Goal: Task Accomplishment & Management: Manage account settings

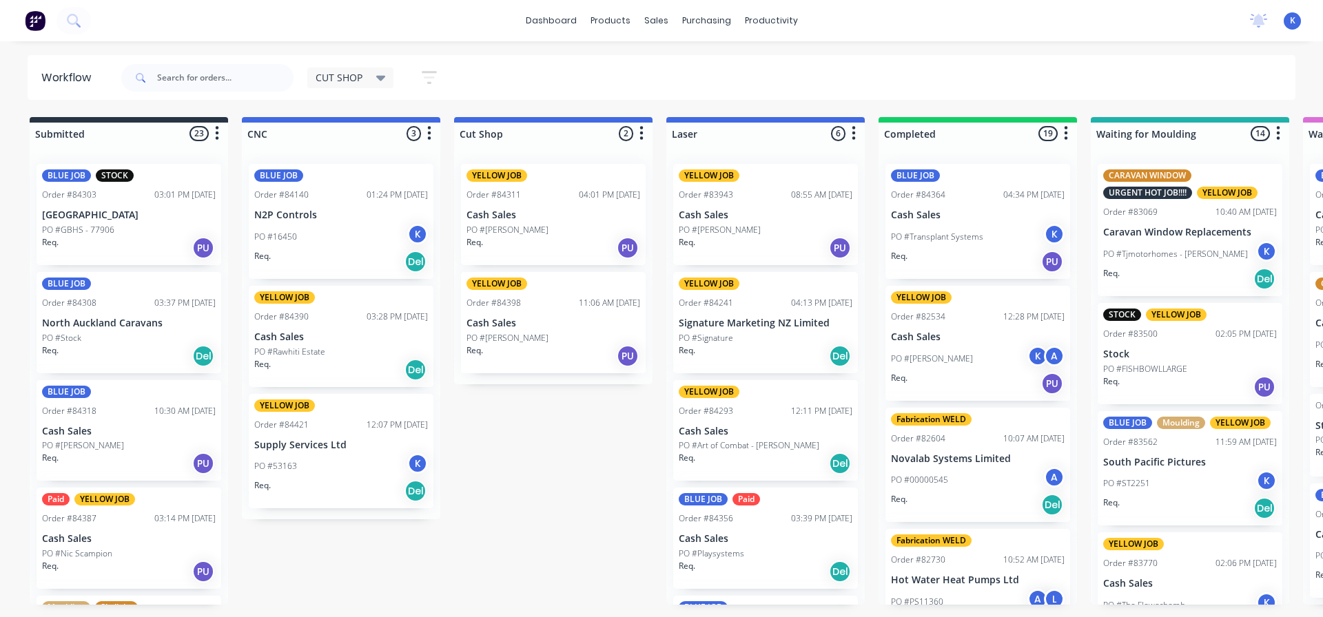
scroll to position [0, 14]
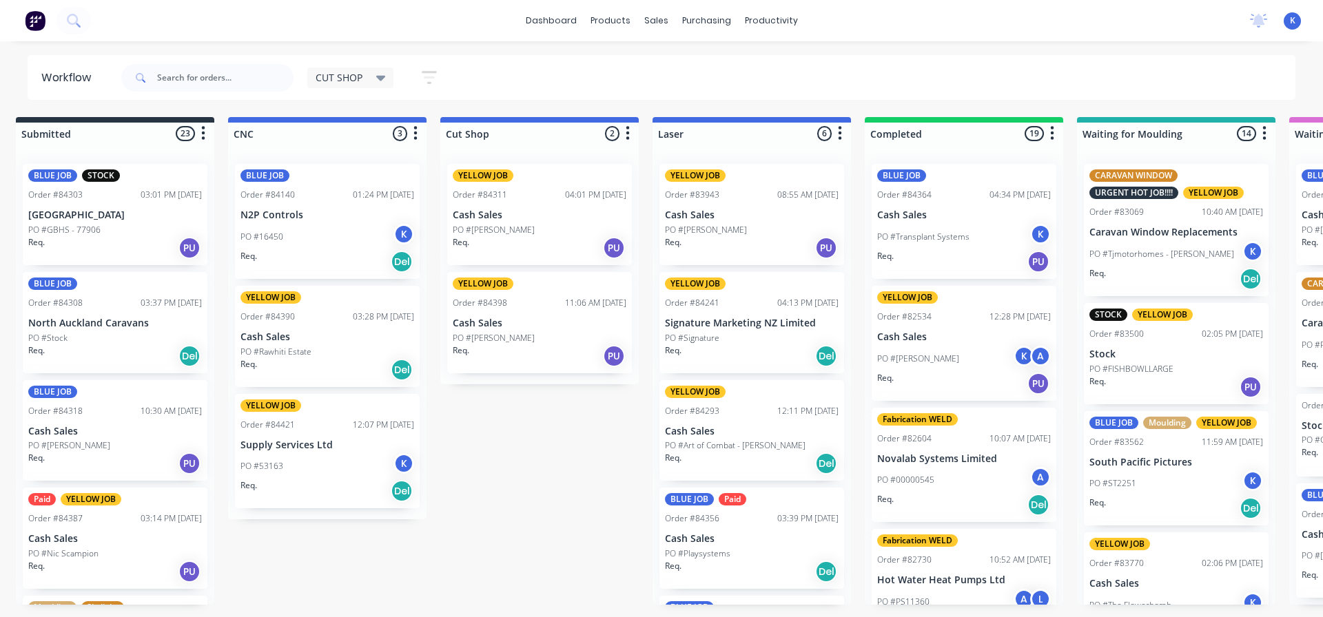
drag, startPoint x: 0, startPoint y: 0, endPoint x: 61, endPoint y: 217, distance: 225.3
click at [61, 217] on p "[GEOGRAPHIC_DATA]" at bounding box center [115, 215] width 174 height 12
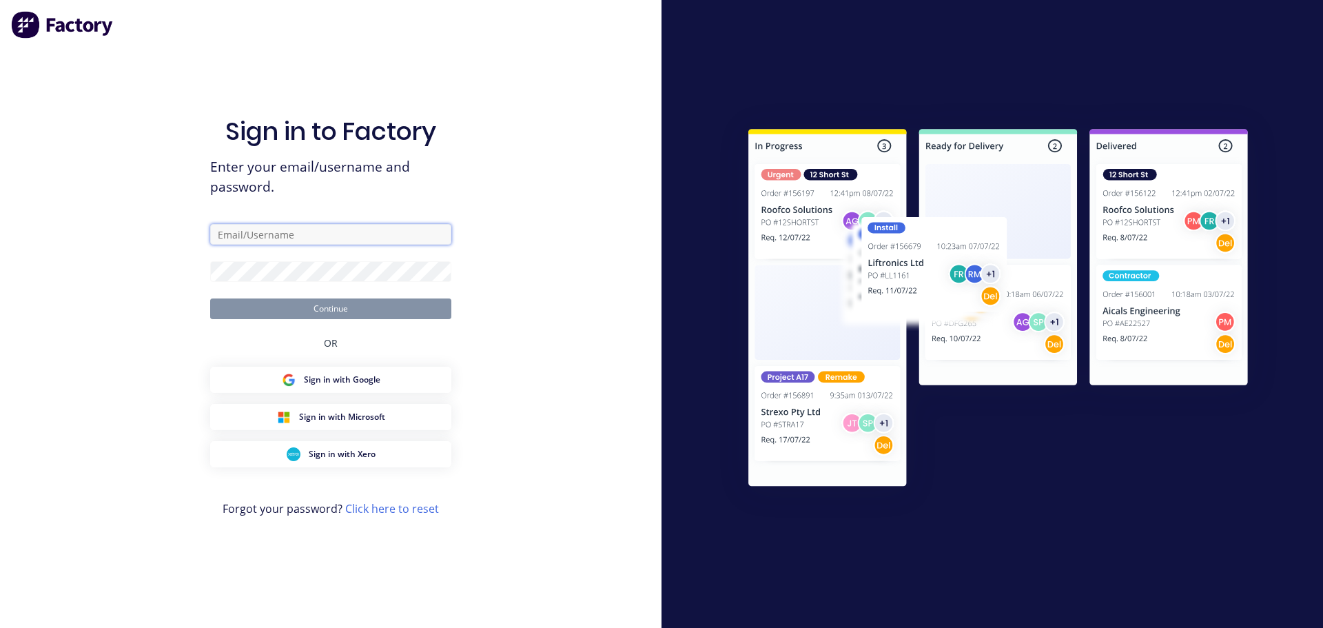
type input "cutshop@cambrianplastics.co.nz"
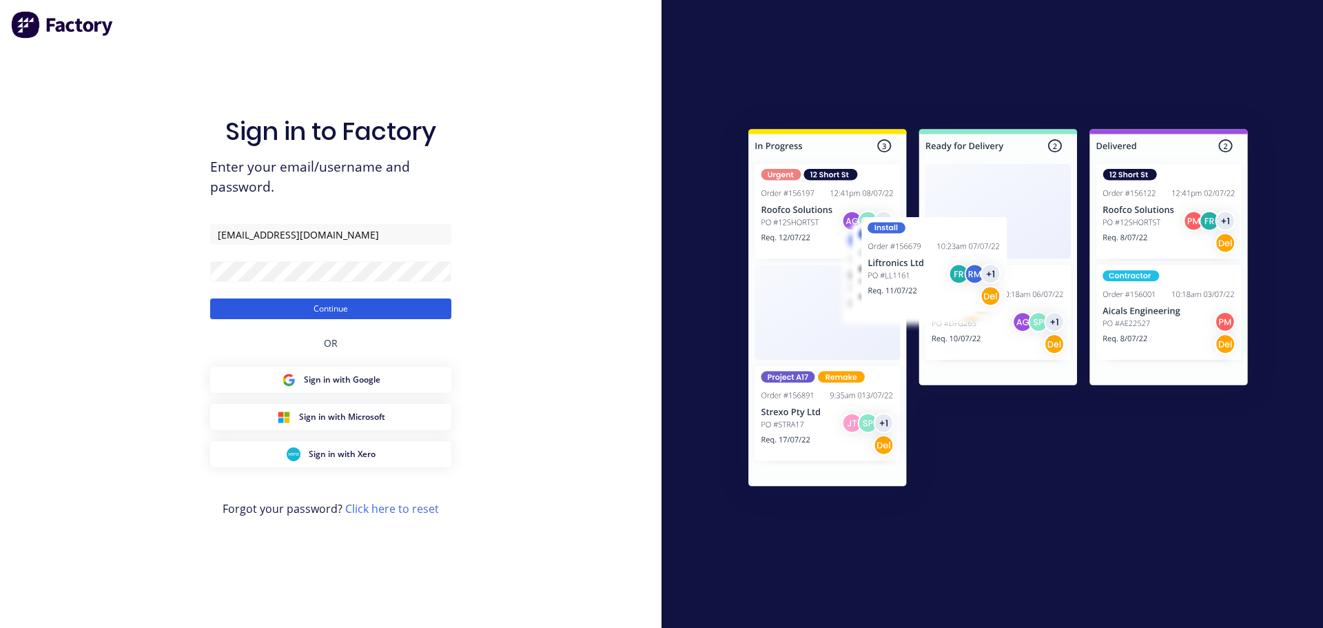
click at [331, 308] on button "Continue" at bounding box center [330, 308] width 241 height 21
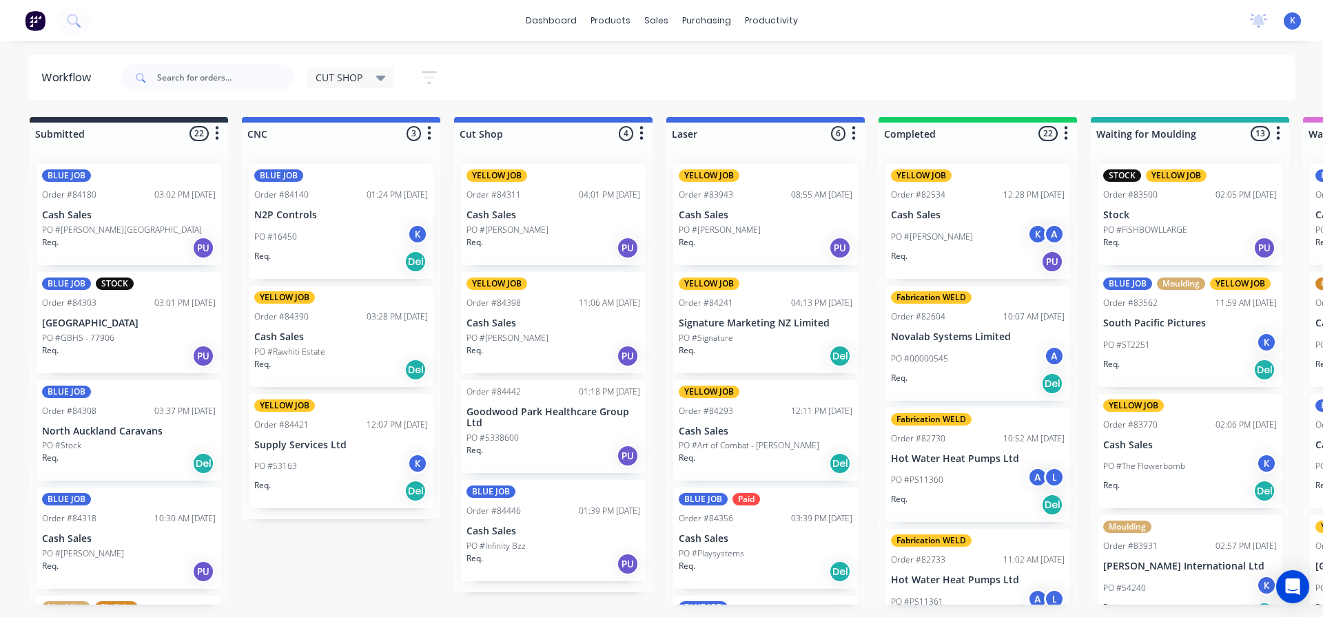
click at [84, 324] on div "BLUE JOB Order #84180 03:02 PM 26/08/25 Cash Sales PO #Henderson Valley School …" at bounding box center [129, 379] width 198 height 452
click at [85, 323] on p "[GEOGRAPHIC_DATA]" at bounding box center [129, 324] width 174 height 12
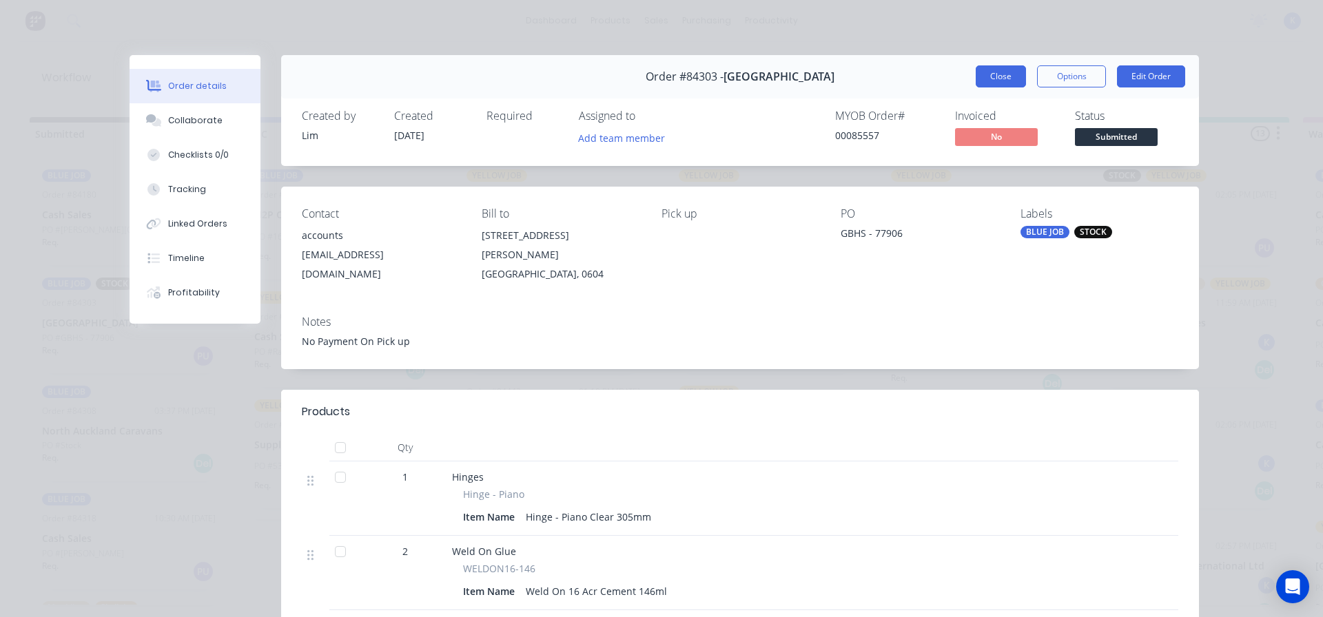
drag, startPoint x: 982, startPoint y: 60, endPoint x: 978, endPoint y: 77, distance: 17.6
click at [982, 64] on div "Order #84303 - Green Bay High School Close Options Edit Order" at bounding box center [740, 76] width 918 height 43
click at [978, 76] on button "Close" at bounding box center [1000, 76] width 50 height 22
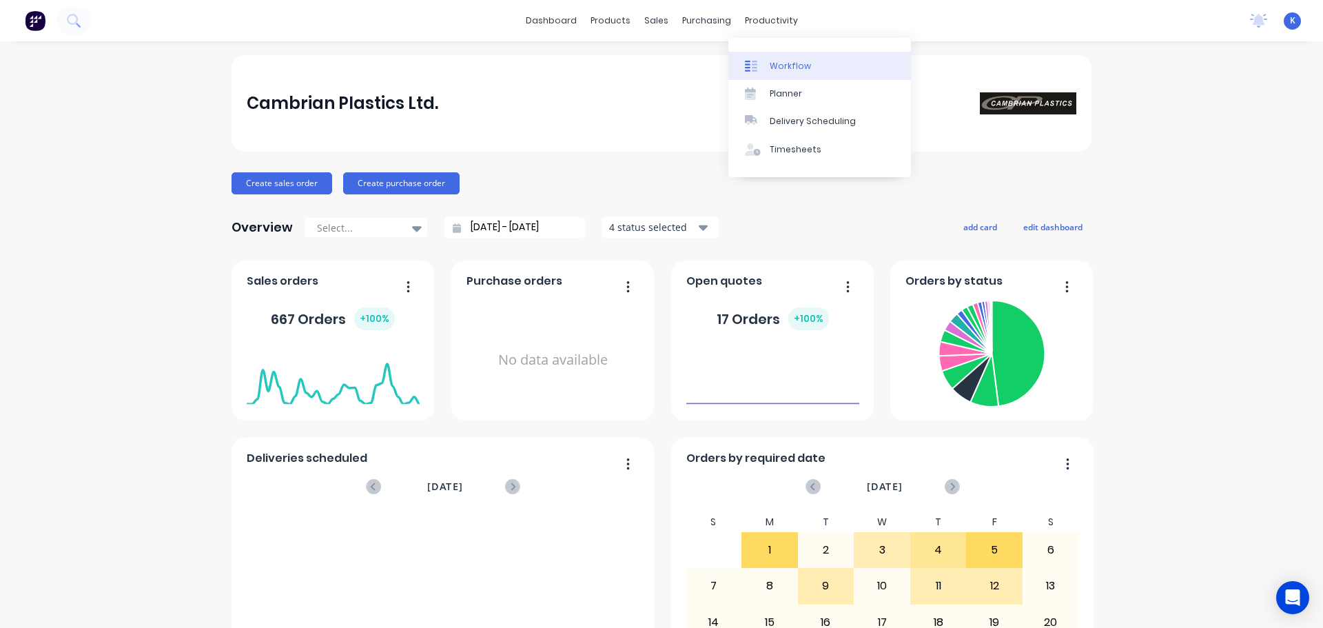
click at [795, 66] on div "Workflow" at bounding box center [790, 66] width 41 height 12
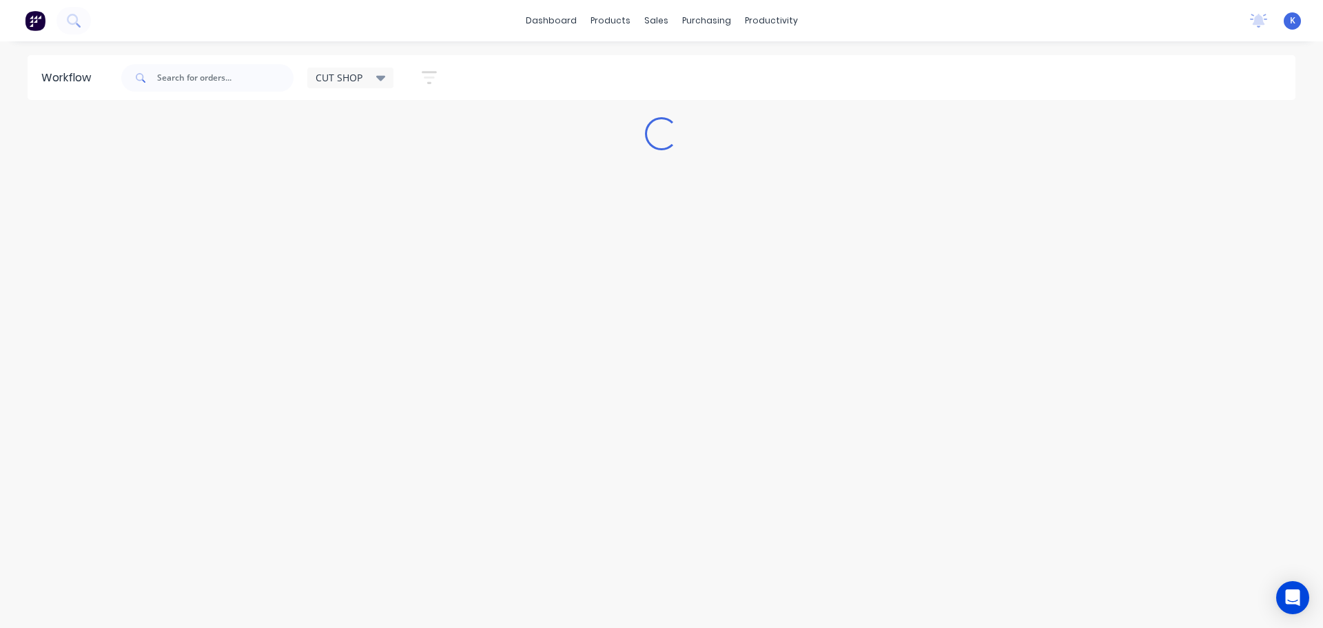
click at [353, 495] on div "Workflow CUT SHOP Save new view None edit CUT SHOP (Default) edit DISPATCH edit…" at bounding box center [661, 327] width 1323 height 545
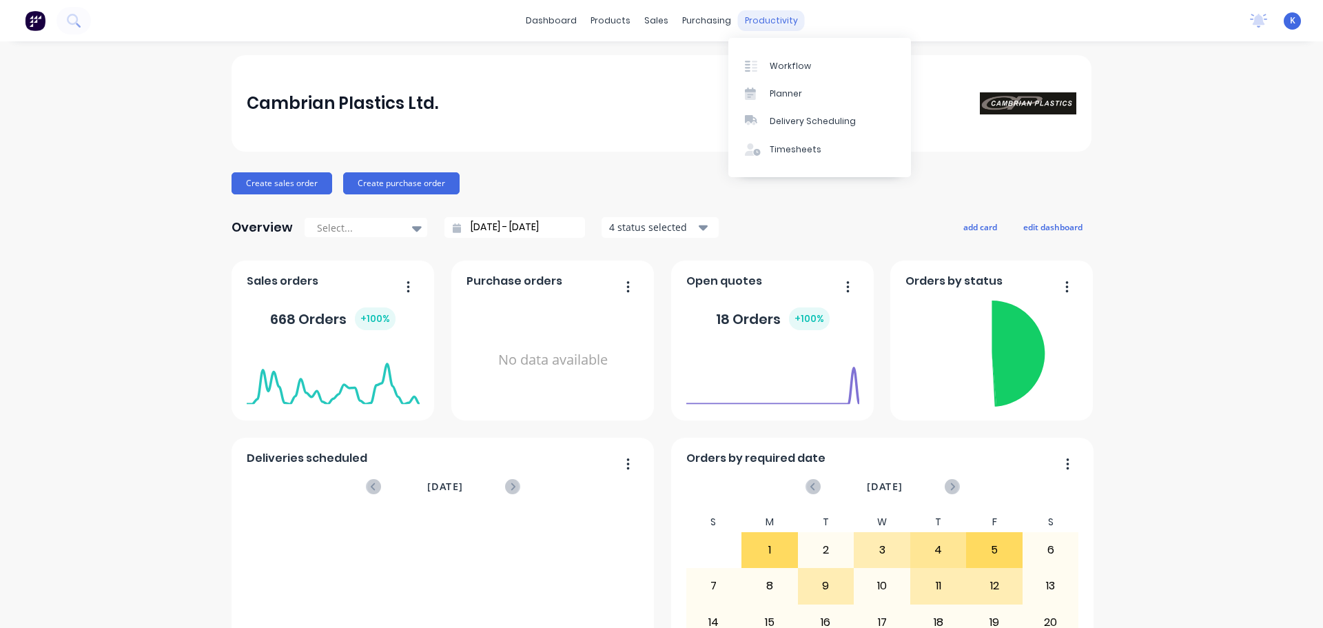
click at [766, 13] on div "productivity" at bounding box center [771, 20] width 67 height 21
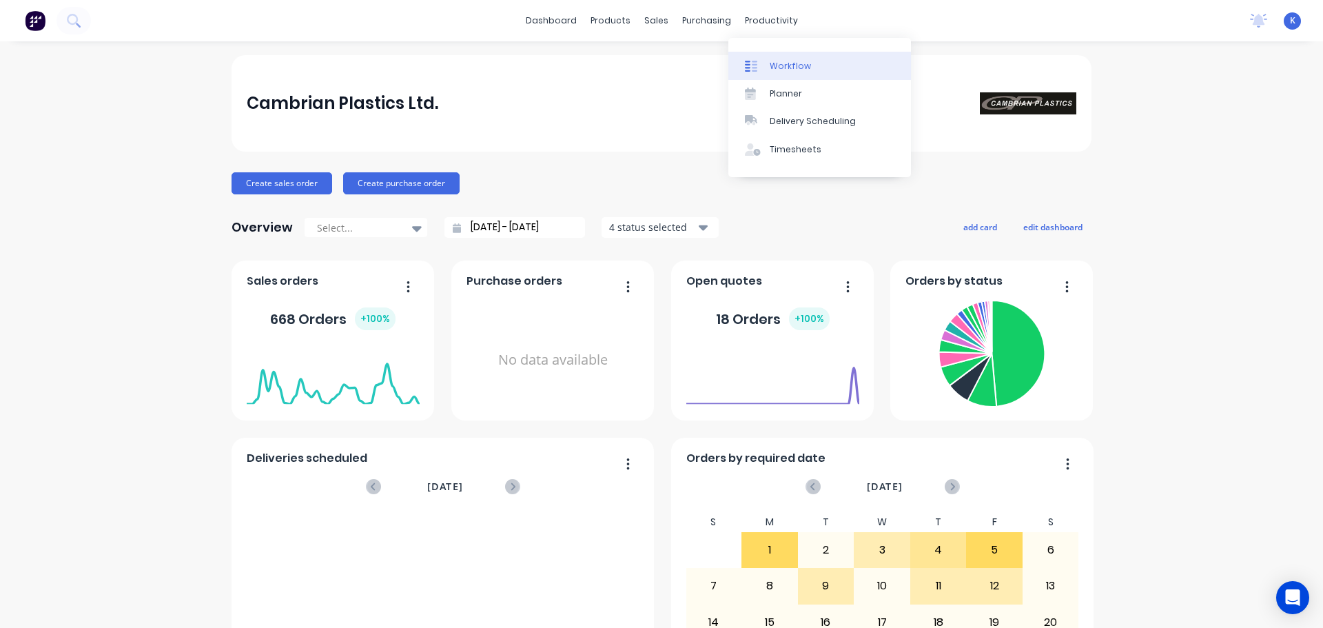
click at [788, 64] on div "Workflow" at bounding box center [790, 66] width 41 height 12
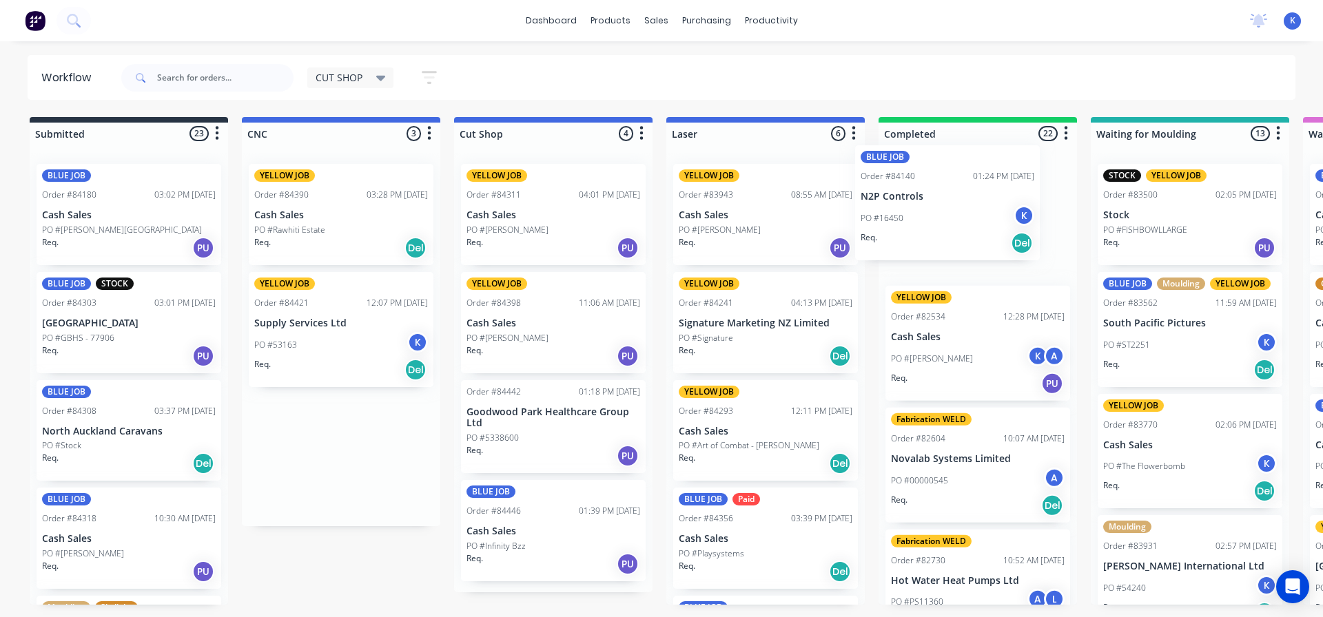
drag, startPoint x: 285, startPoint y: 220, endPoint x: 902, endPoint y: 207, distance: 617.4
